Goal: Task Accomplishment & Management: Complete application form

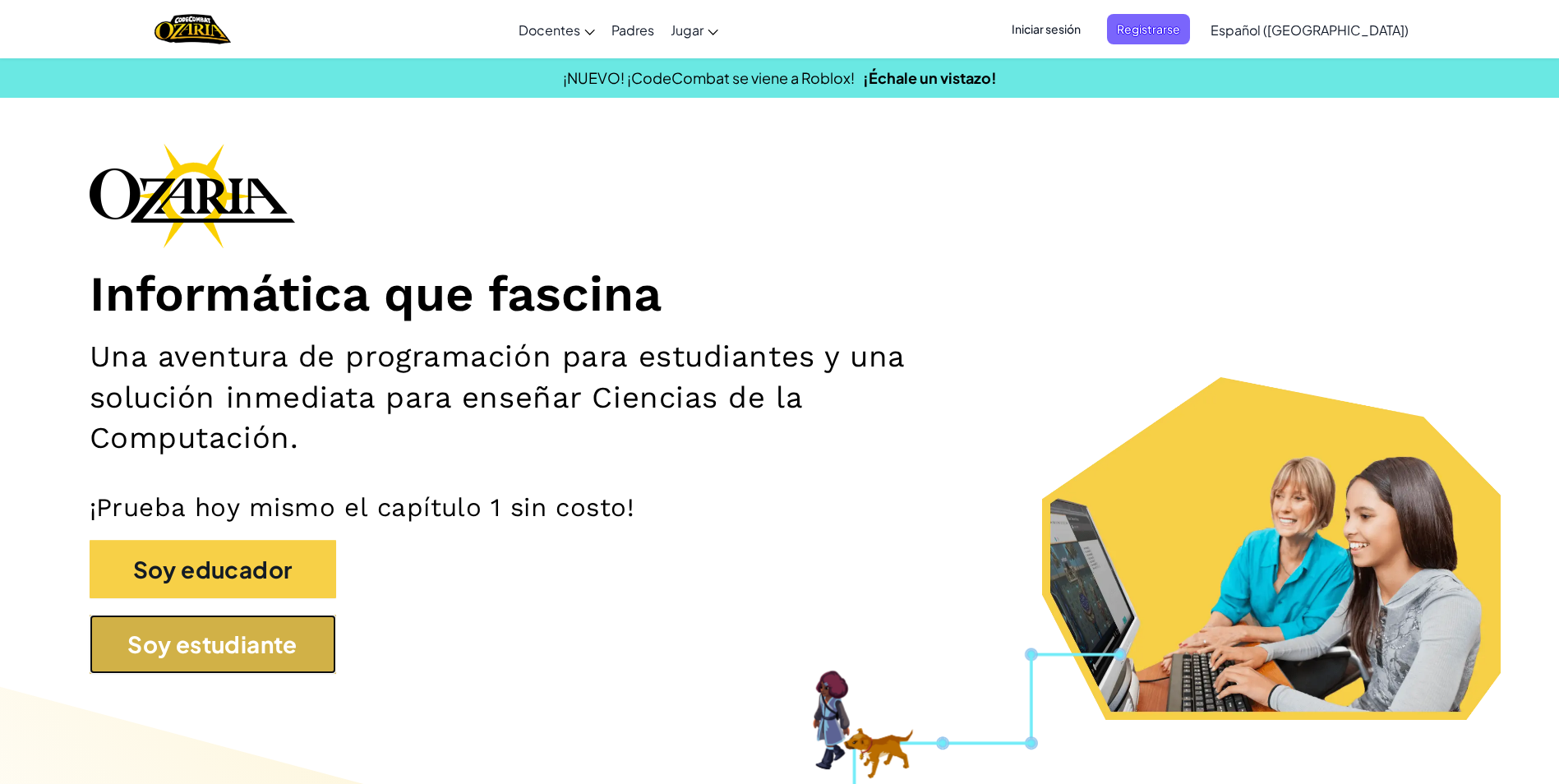
click at [147, 638] on button "Soy estudiante" at bounding box center [213, 644] width 246 height 59
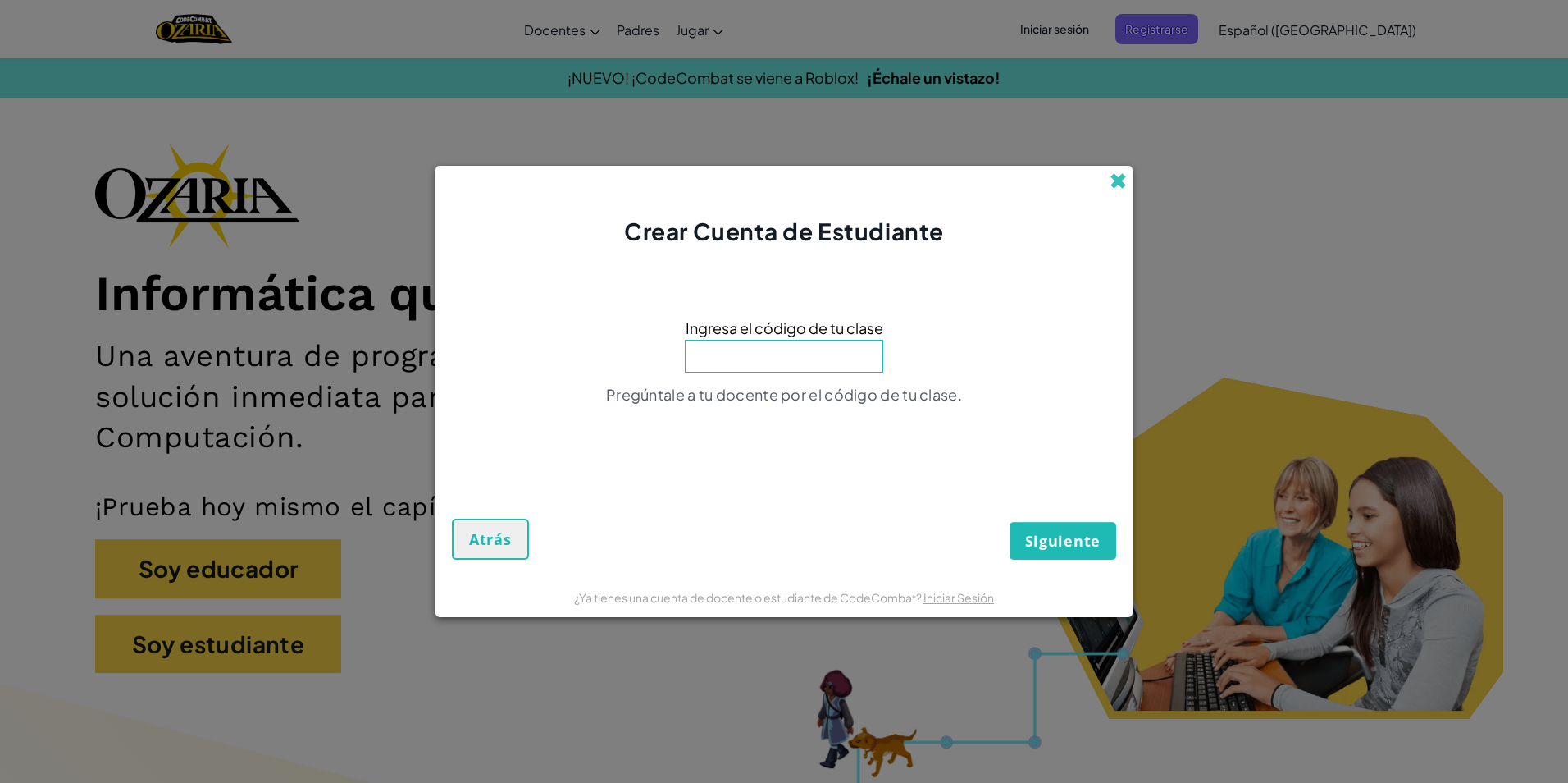
click at [1117, 173] on span at bounding box center [1118, 181] width 17 height 17
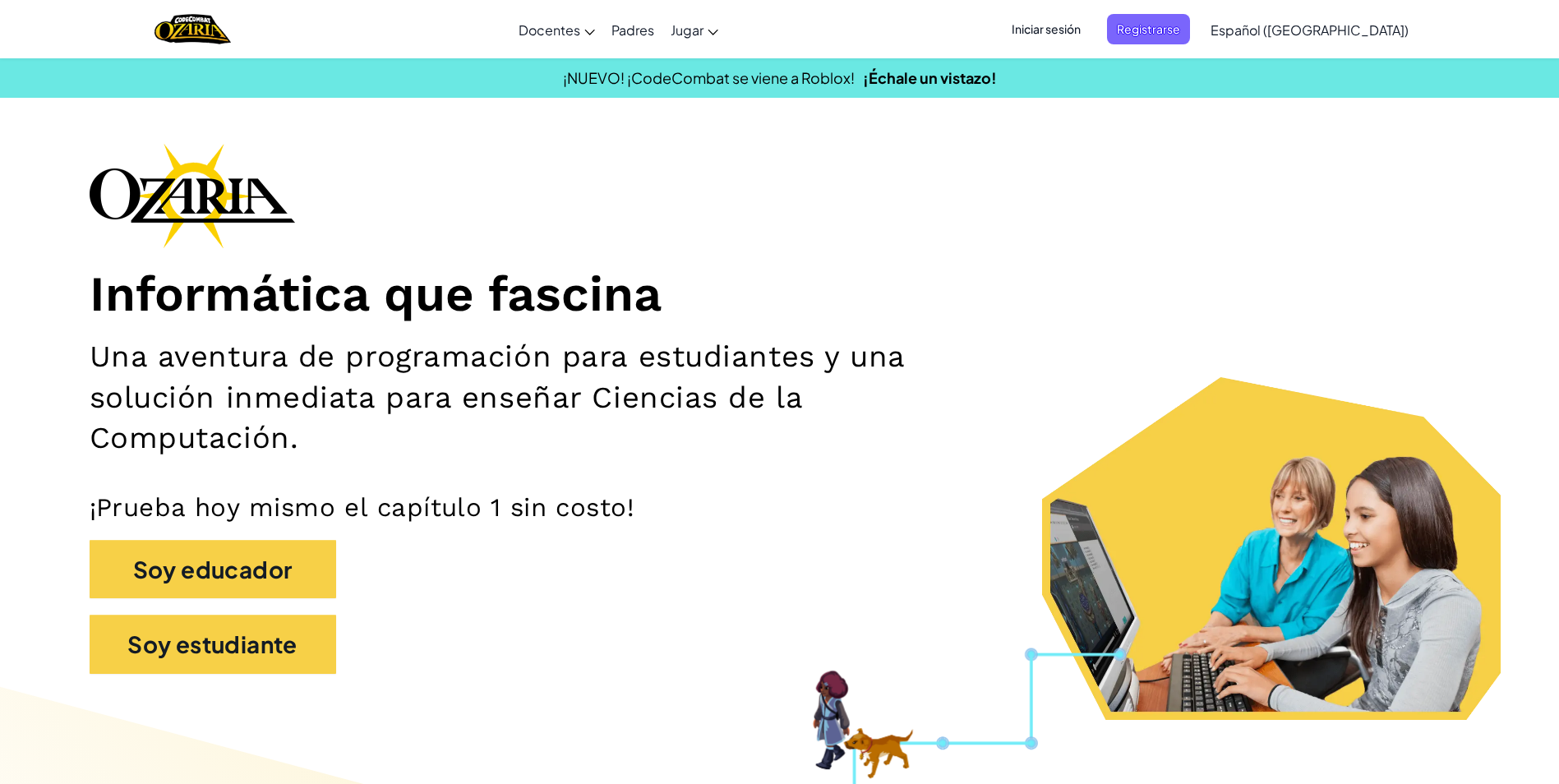
click at [1088, 26] on span "Iniciar sesión" at bounding box center [1046, 29] width 89 height 31
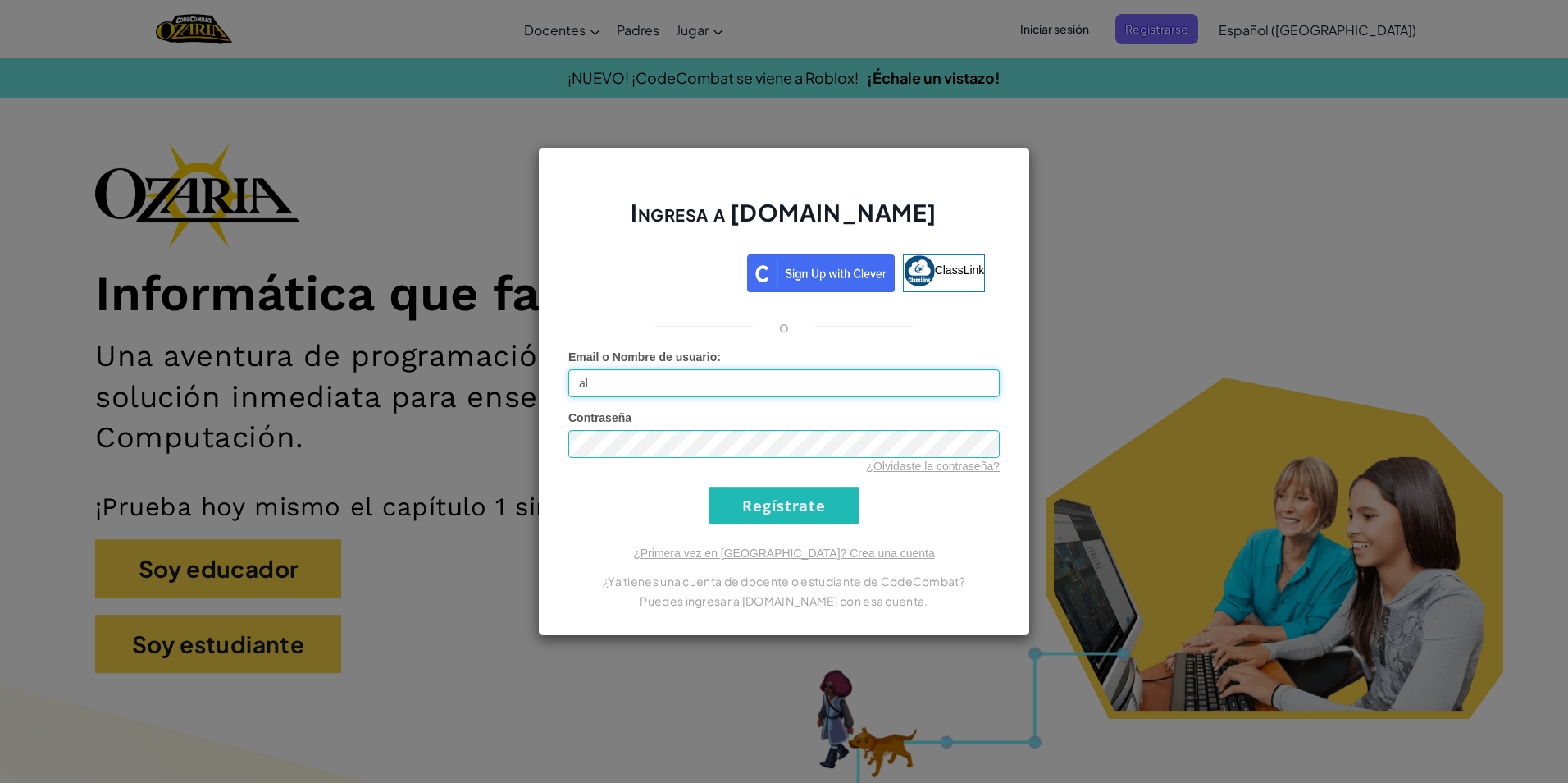
type input "[EMAIL_ADDRESS][DOMAIN_NAME]"
click at [820, 505] on input "Regístrate" at bounding box center [784, 505] width 149 height 37
